Goal: Task Accomplishment & Management: Use online tool/utility

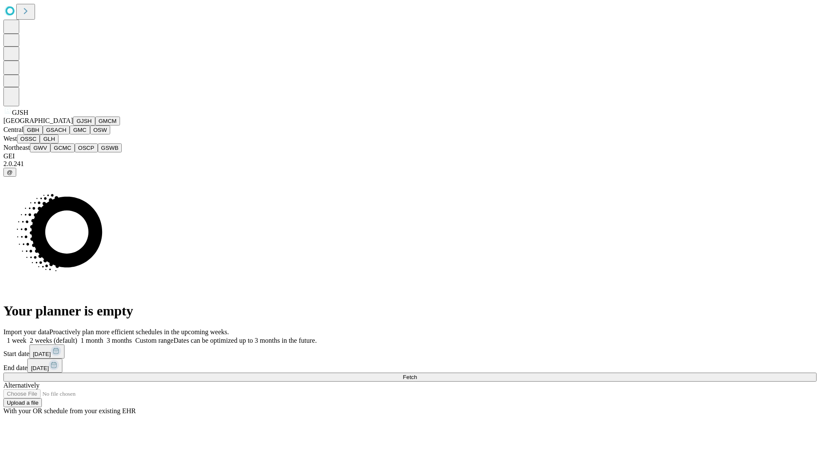
click at [73, 126] on button "GJSH" at bounding box center [84, 121] width 22 height 9
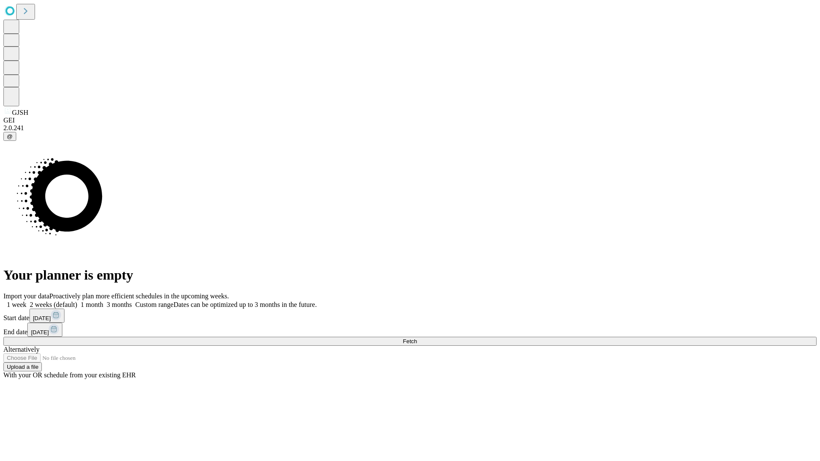
click at [103, 301] on label "1 month" at bounding box center [90, 304] width 26 height 7
click at [417, 338] on span "Fetch" at bounding box center [410, 341] width 14 height 6
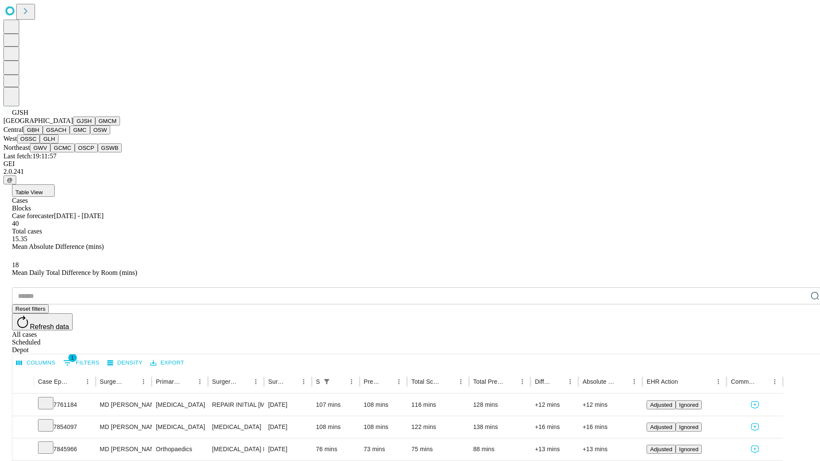
click at [95, 126] on button "GMCM" at bounding box center [107, 121] width 25 height 9
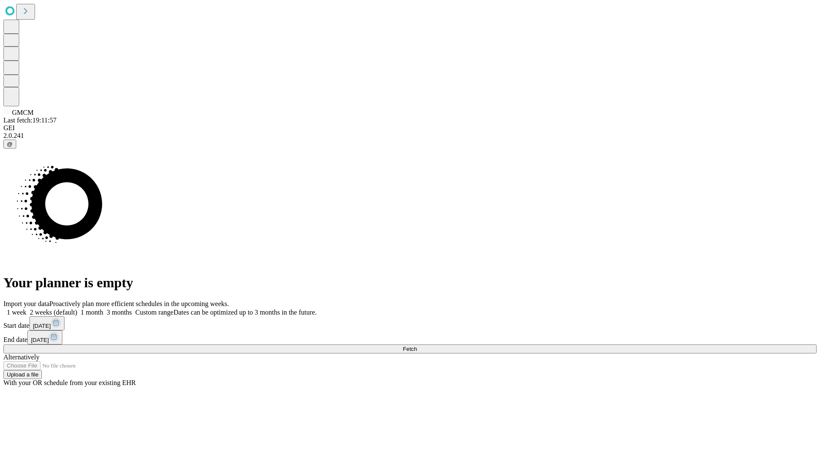
click at [103, 309] on label "1 month" at bounding box center [90, 312] width 26 height 7
click at [417, 346] on span "Fetch" at bounding box center [410, 349] width 14 height 6
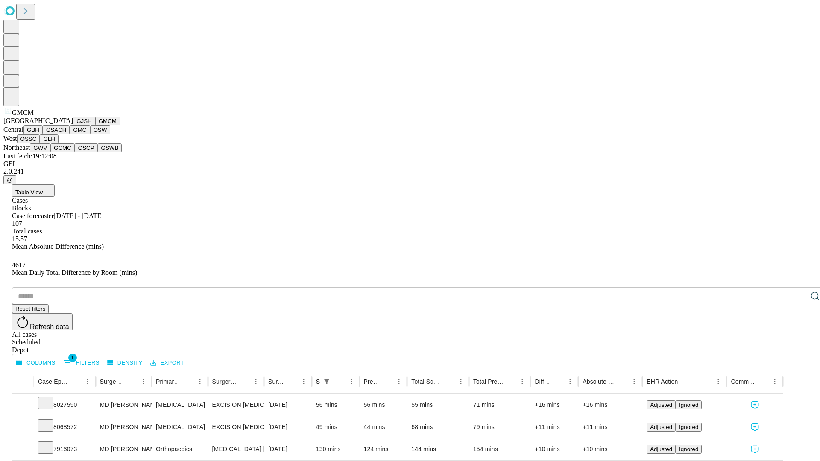
click at [43, 135] on button "GBH" at bounding box center [32, 130] width 19 height 9
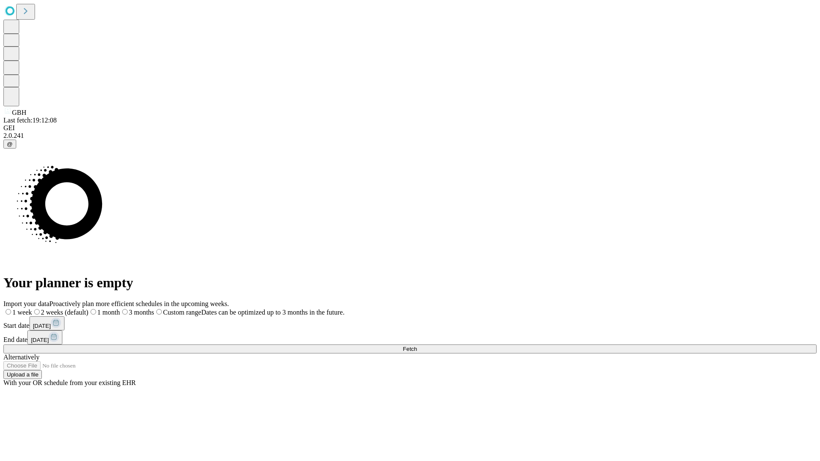
click at [120, 309] on label "1 month" at bounding box center [104, 312] width 32 height 7
click at [417, 346] on span "Fetch" at bounding box center [410, 349] width 14 height 6
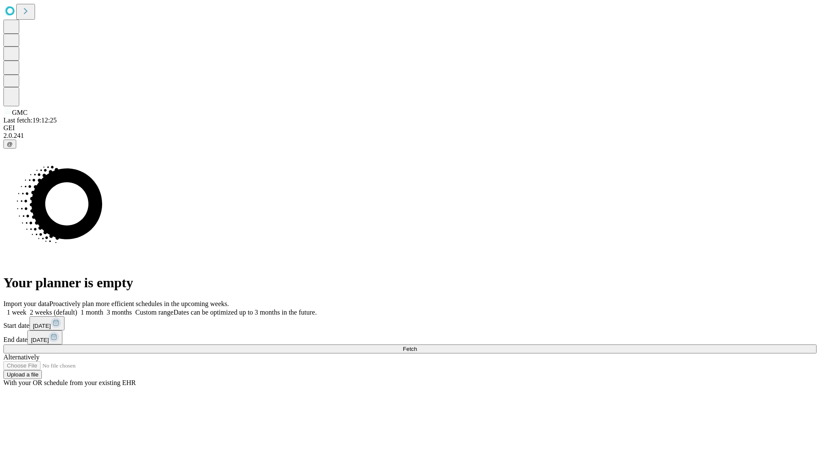
click at [417, 346] on span "Fetch" at bounding box center [410, 349] width 14 height 6
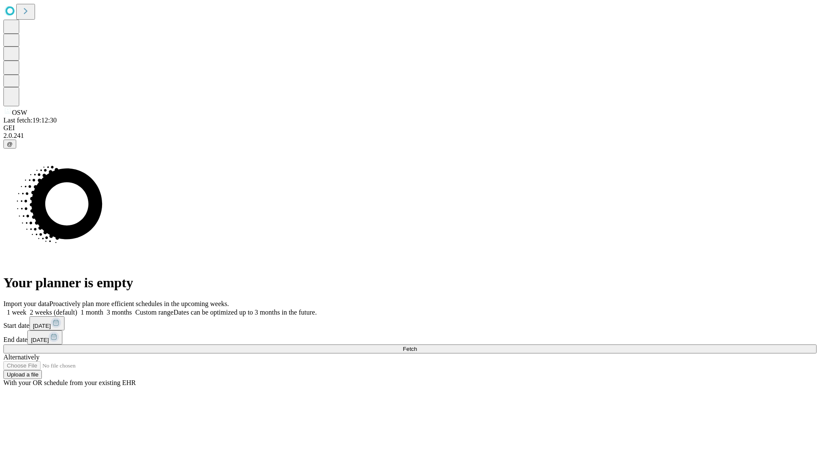
click at [103, 309] on label "1 month" at bounding box center [90, 312] width 26 height 7
click at [417, 346] on span "Fetch" at bounding box center [410, 349] width 14 height 6
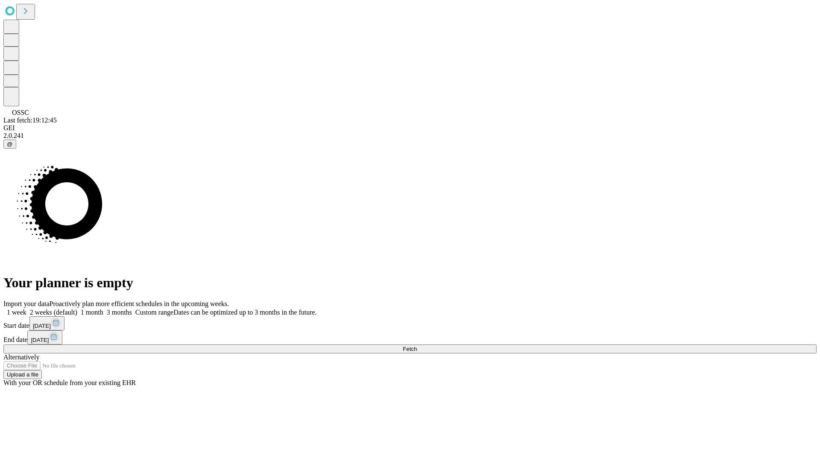
click at [103, 309] on label "1 month" at bounding box center [90, 312] width 26 height 7
click at [417, 346] on span "Fetch" at bounding box center [410, 349] width 14 height 6
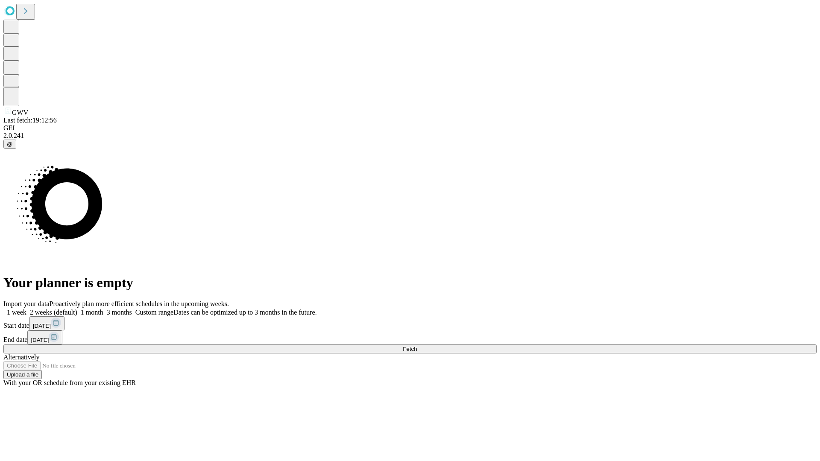
click at [103, 309] on label "1 month" at bounding box center [90, 312] width 26 height 7
click at [417, 346] on span "Fetch" at bounding box center [410, 349] width 14 height 6
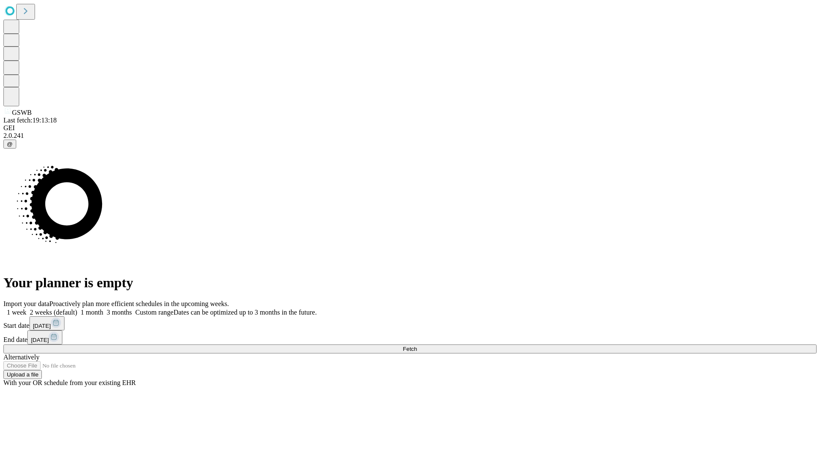
click at [103, 309] on label "1 month" at bounding box center [90, 312] width 26 height 7
click at [417, 346] on span "Fetch" at bounding box center [410, 349] width 14 height 6
